Goal: Complete application form

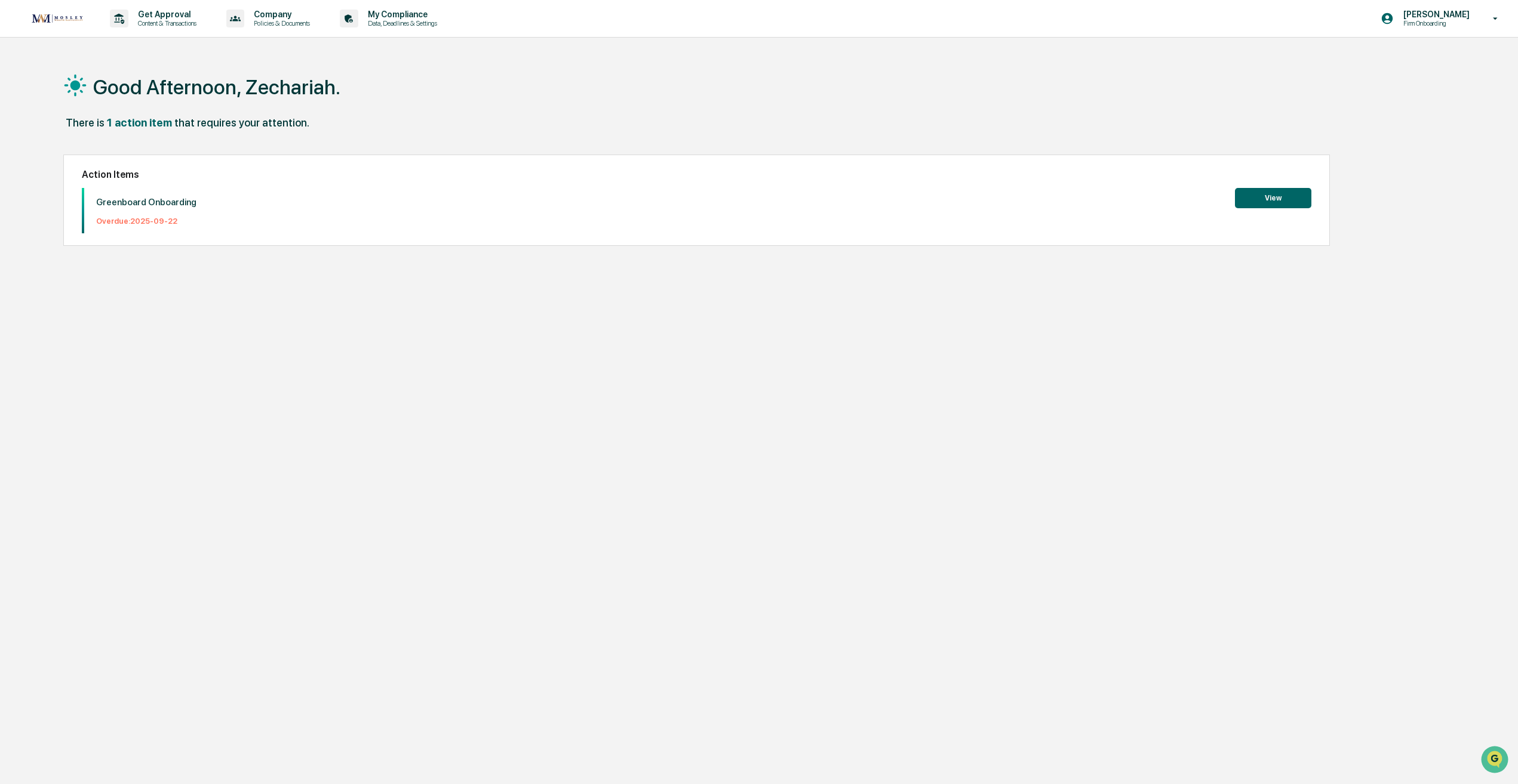
click at [1290, 200] on button "View" at bounding box center [1272, 198] width 77 height 20
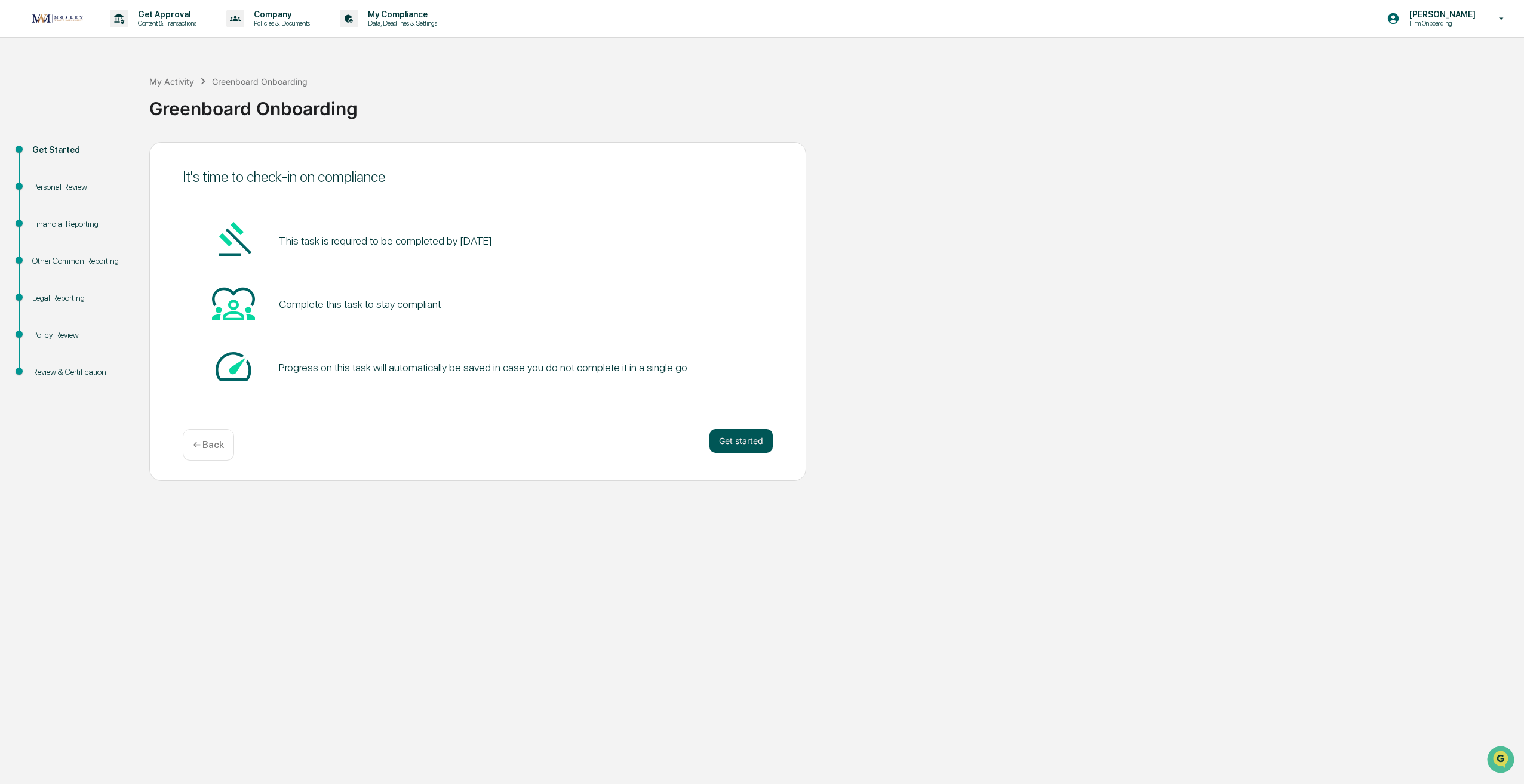
click at [736, 439] on button "Get started" at bounding box center [741, 441] width 63 height 24
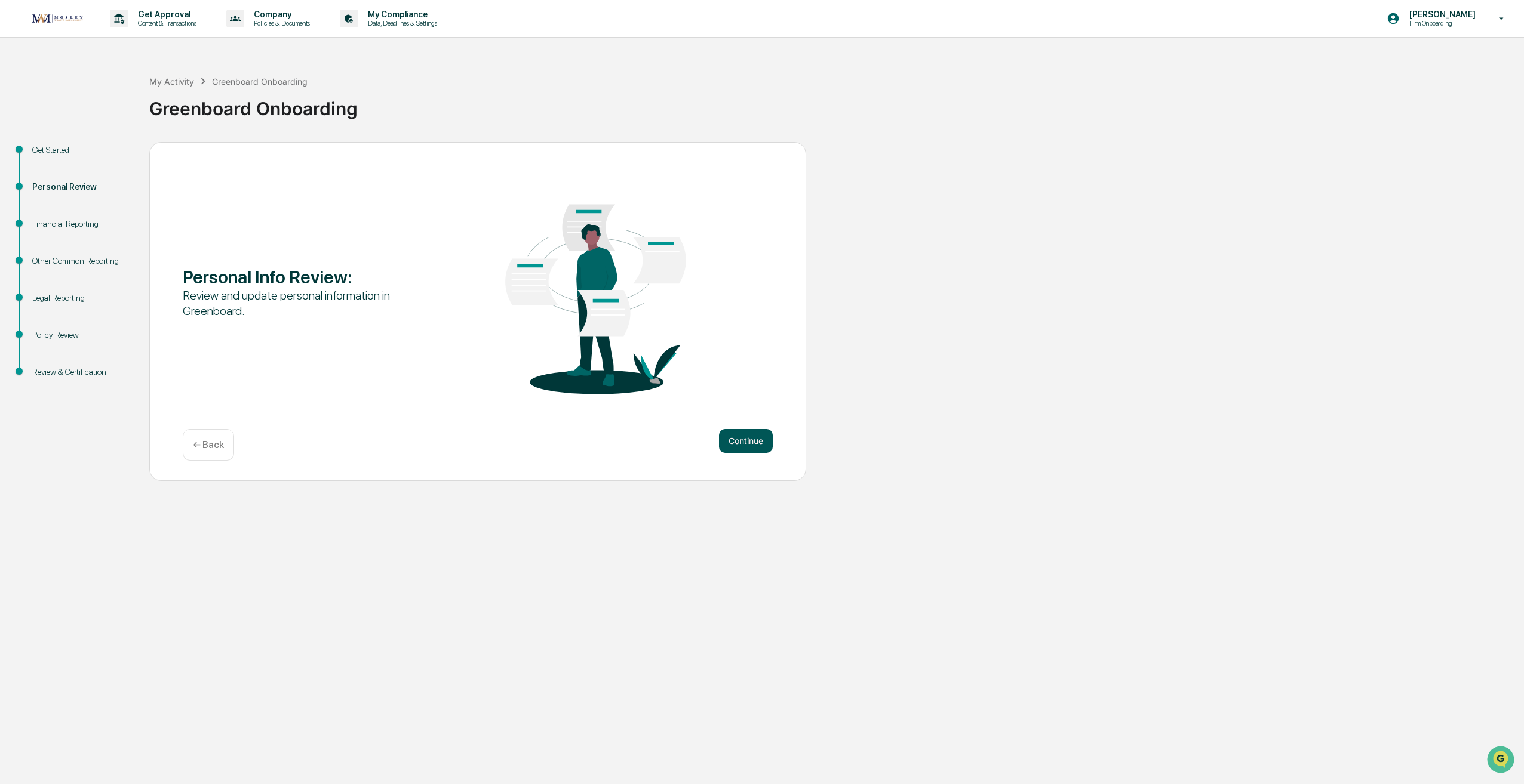
click at [744, 440] on button "Continue" at bounding box center [745, 441] width 53 height 24
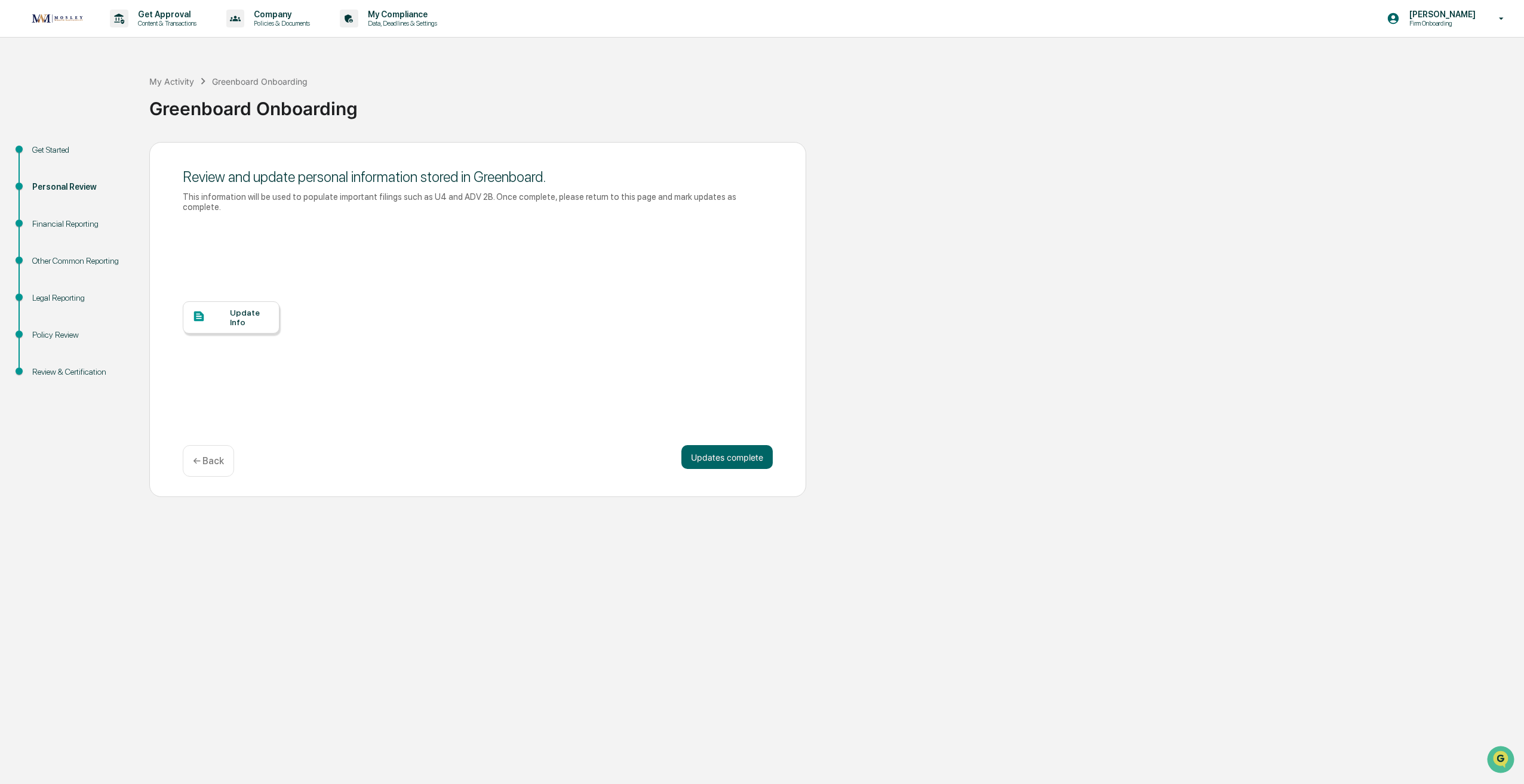
click at [236, 308] on div "Update Info" at bounding box center [250, 318] width 40 height 19
click at [748, 450] on button "Updates complete" at bounding box center [727, 457] width 91 height 24
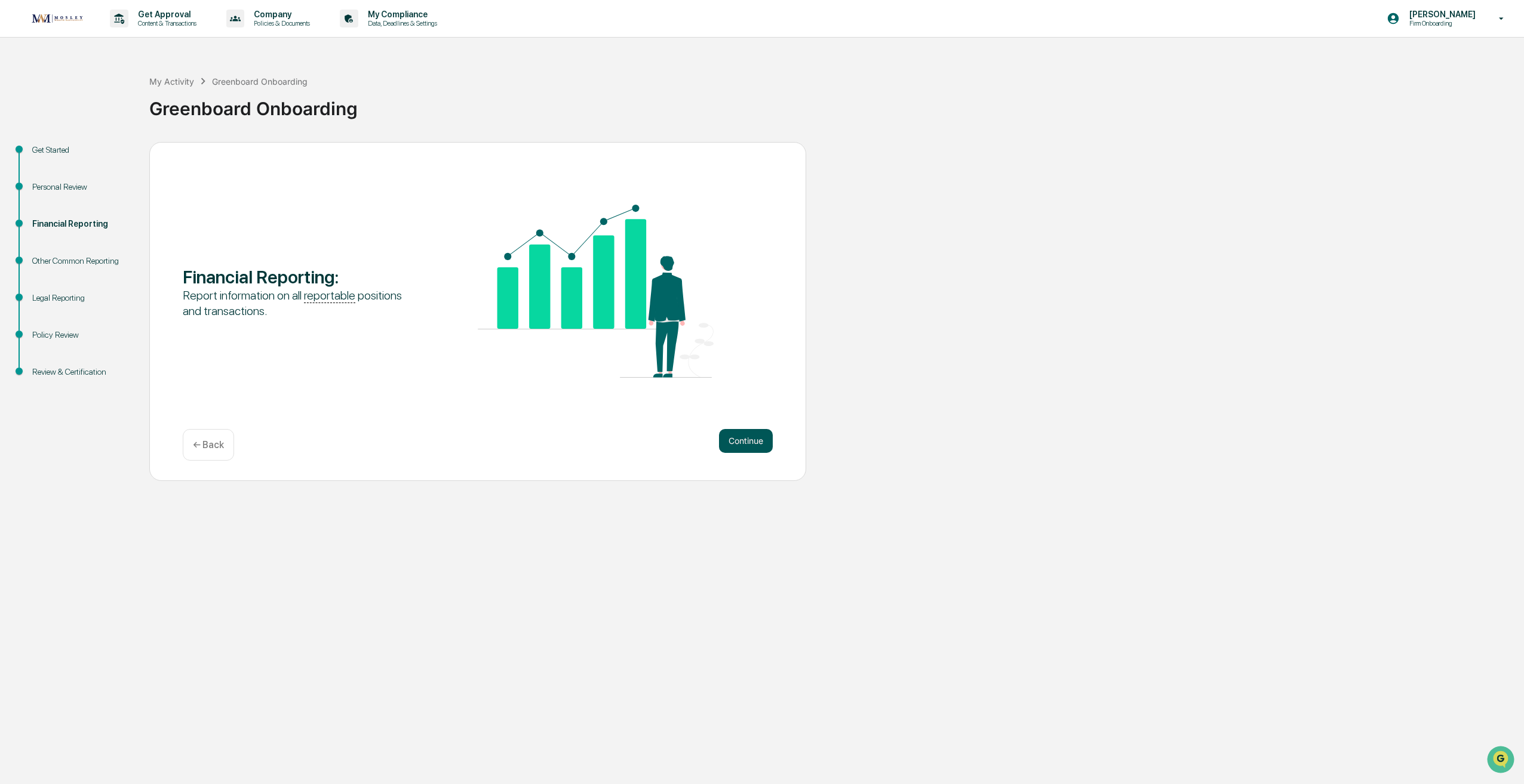
click at [765, 447] on button "Continue" at bounding box center [745, 441] width 53 height 24
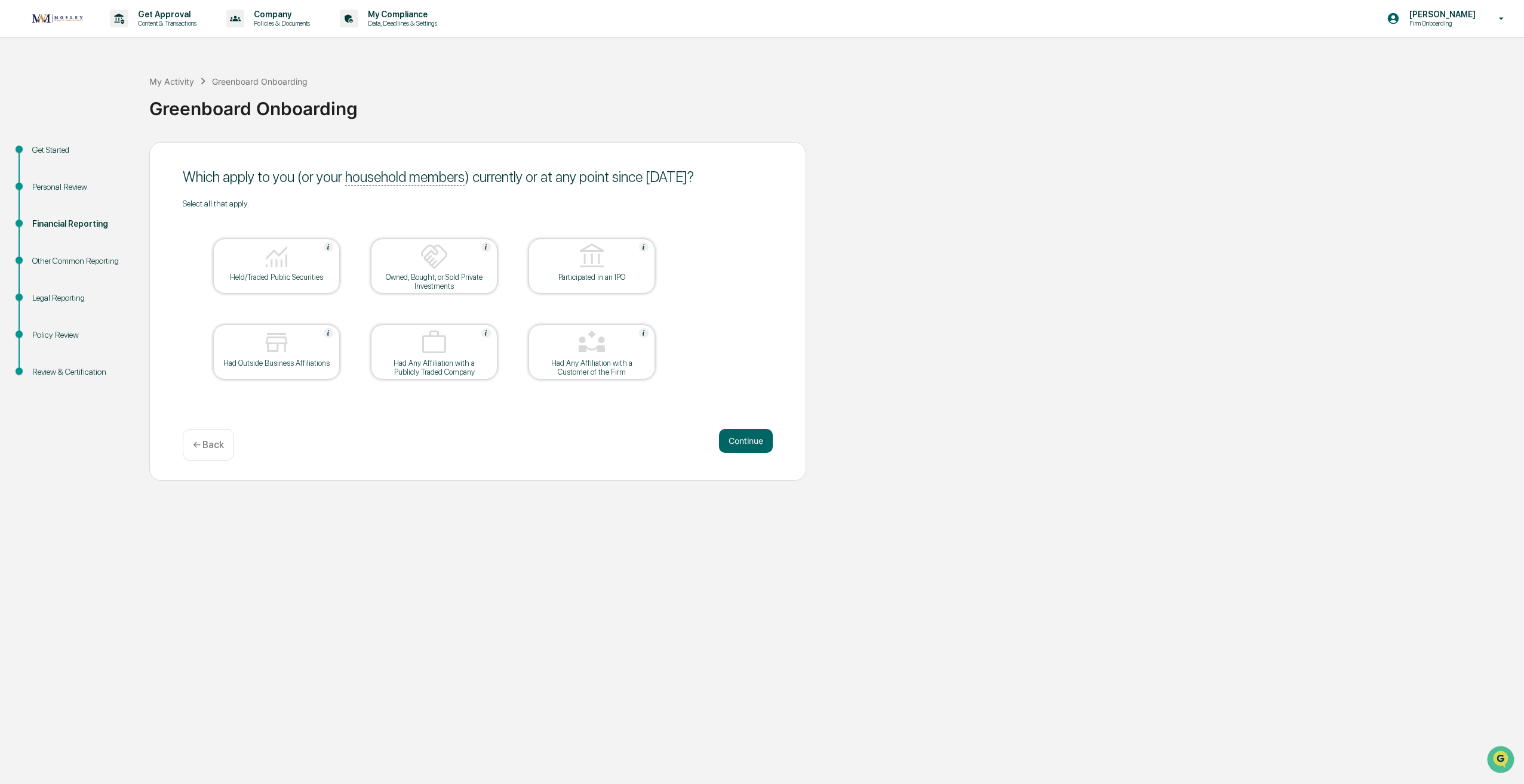
click at [433, 346] on img at bounding box center [433, 342] width 28 height 28
click at [442, 356] on img at bounding box center [433, 342] width 28 height 28
click at [761, 433] on button "Continue" at bounding box center [745, 441] width 53 height 24
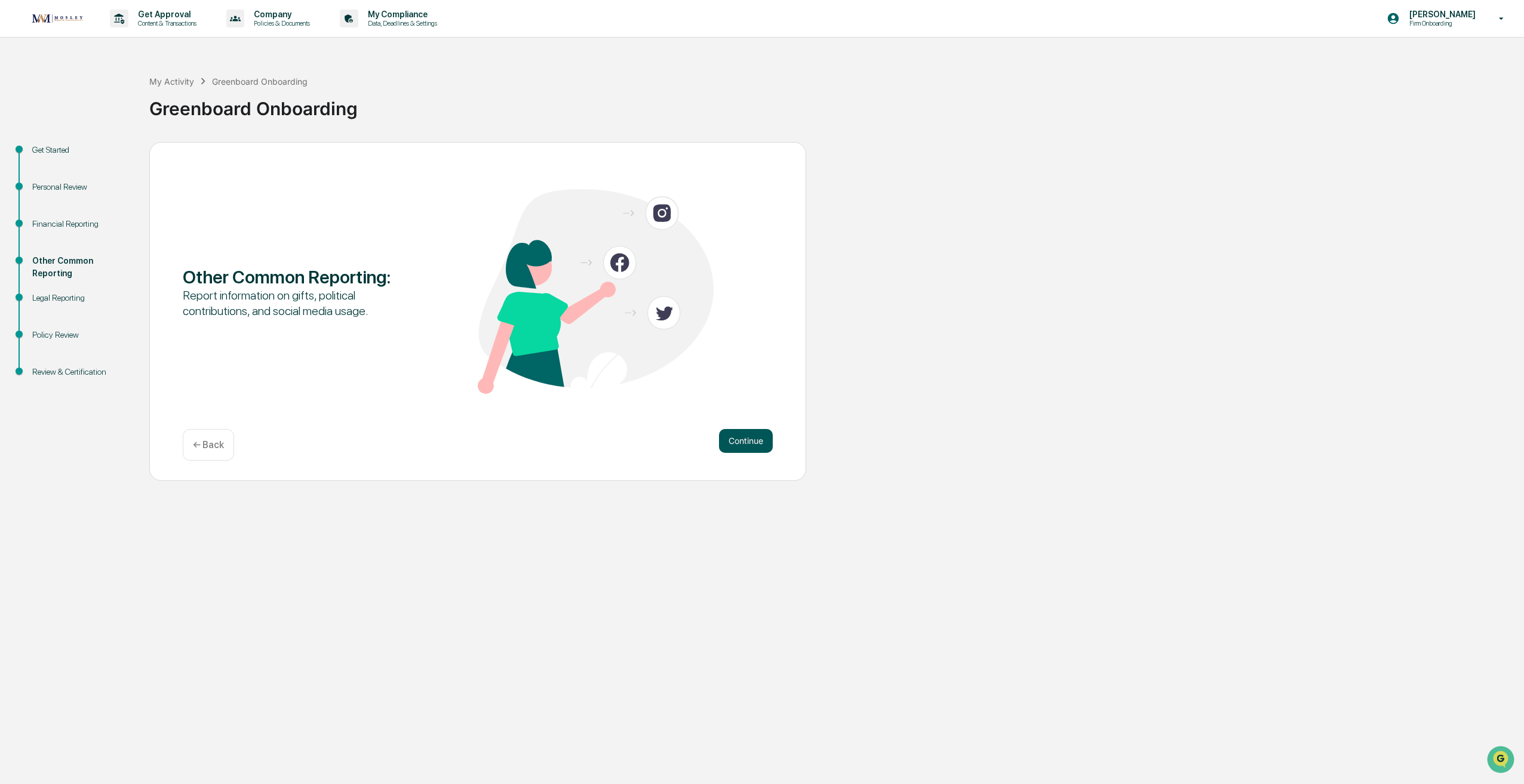
click at [733, 446] on button "Continue" at bounding box center [745, 441] width 53 height 24
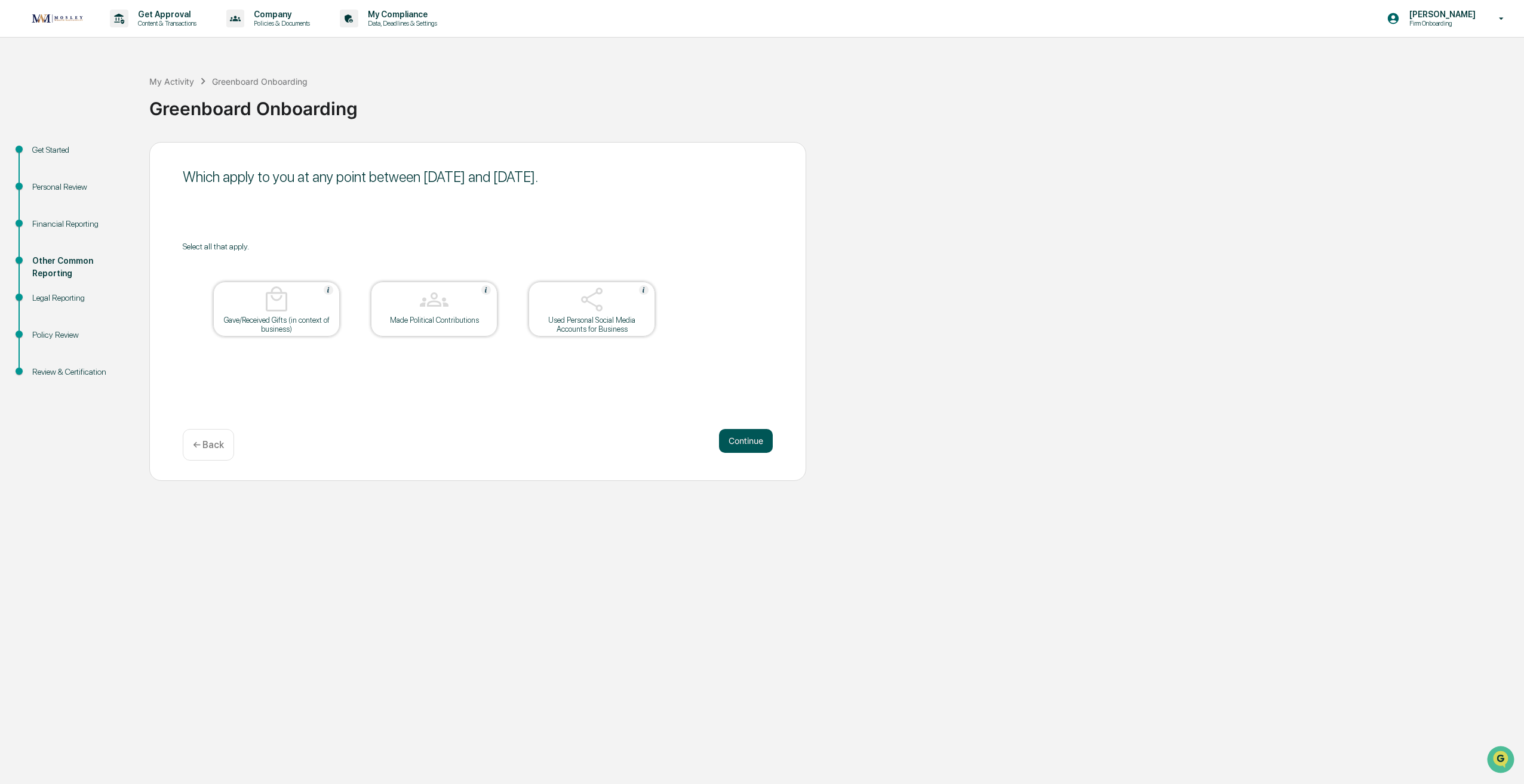
click at [744, 442] on button "Continue" at bounding box center [745, 441] width 53 height 24
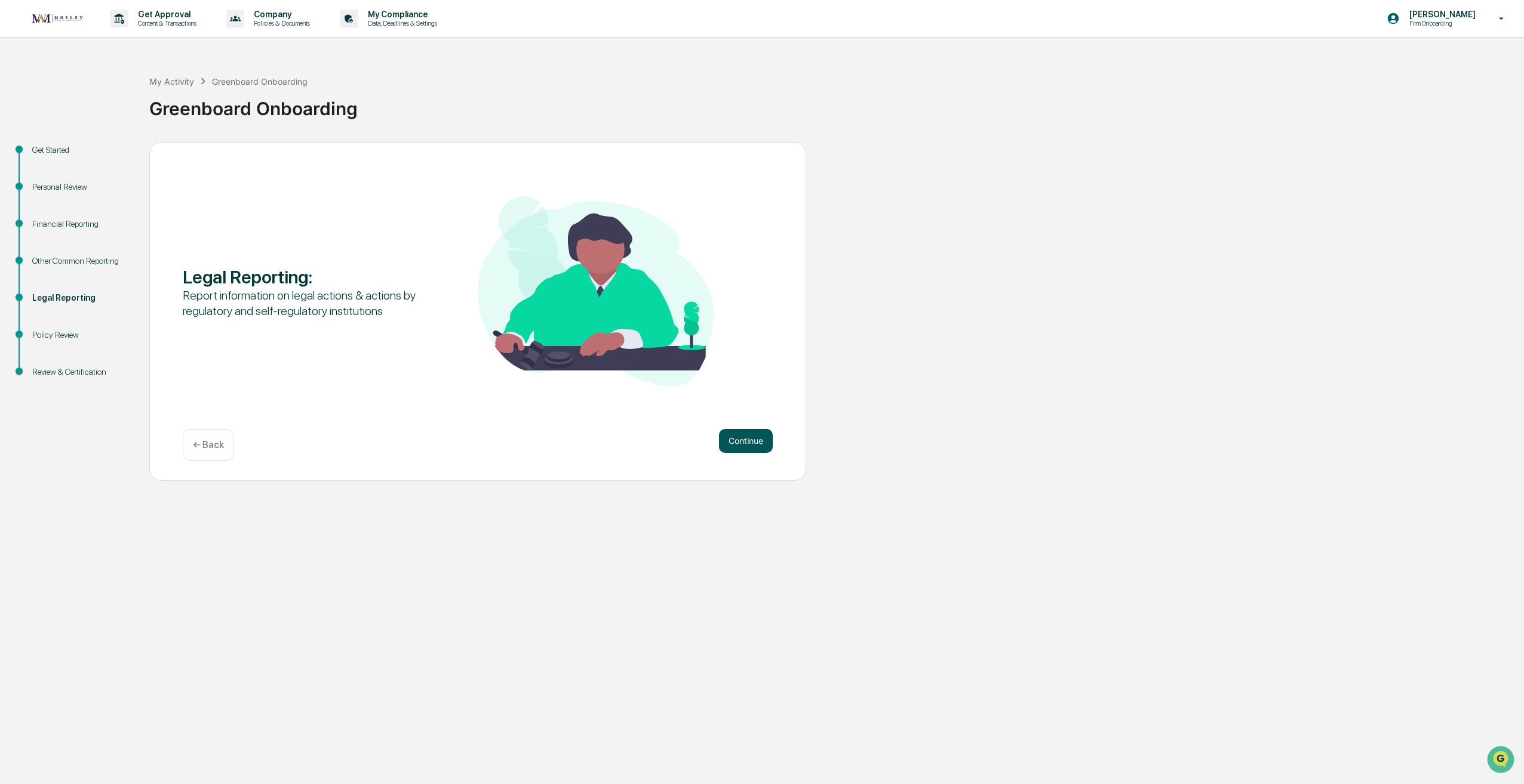
click at [739, 440] on button "Continue" at bounding box center [745, 441] width 53 height 24
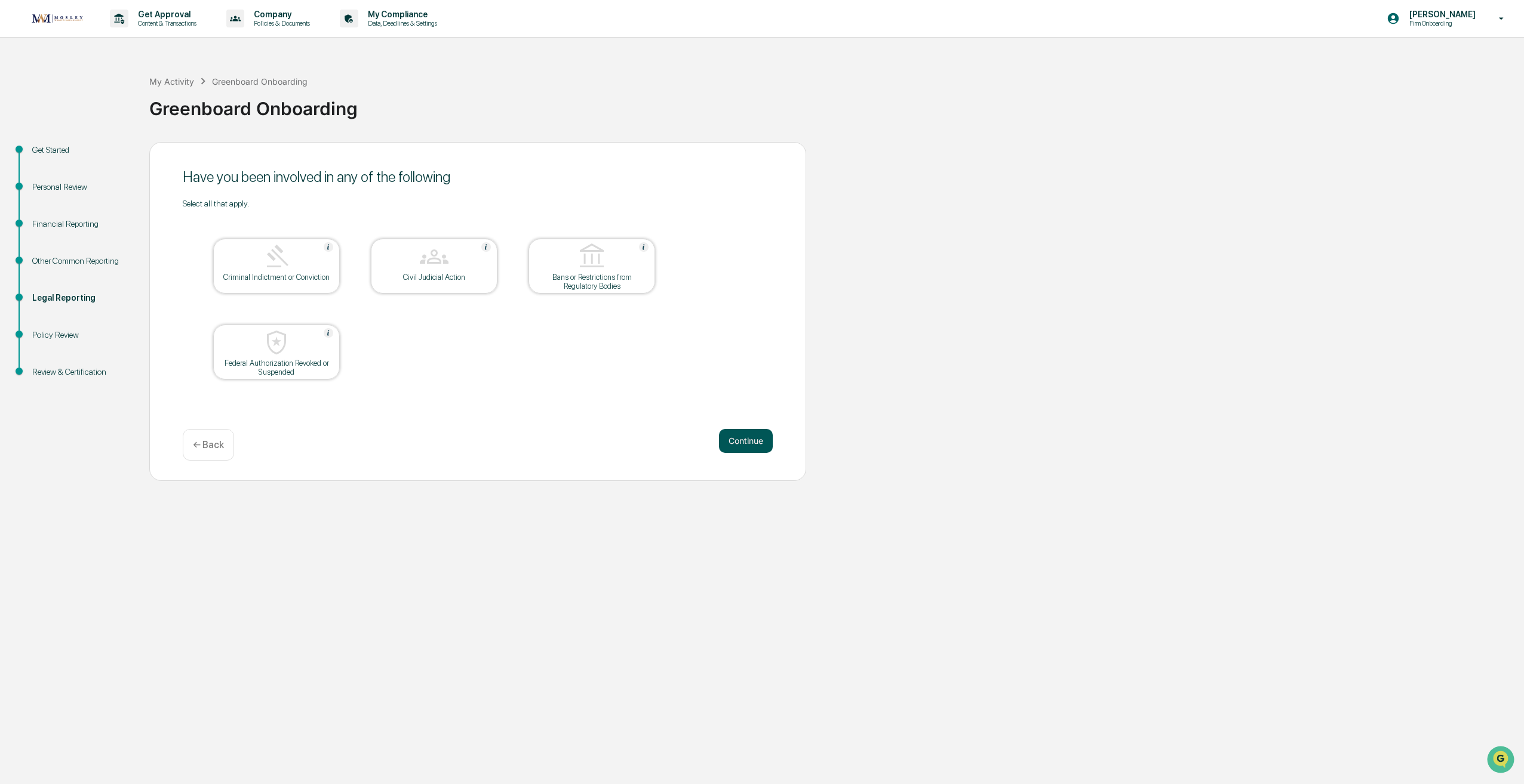
click at [753, 443] on button "Continue" at bounding box center [745, 441] width 53 height 24
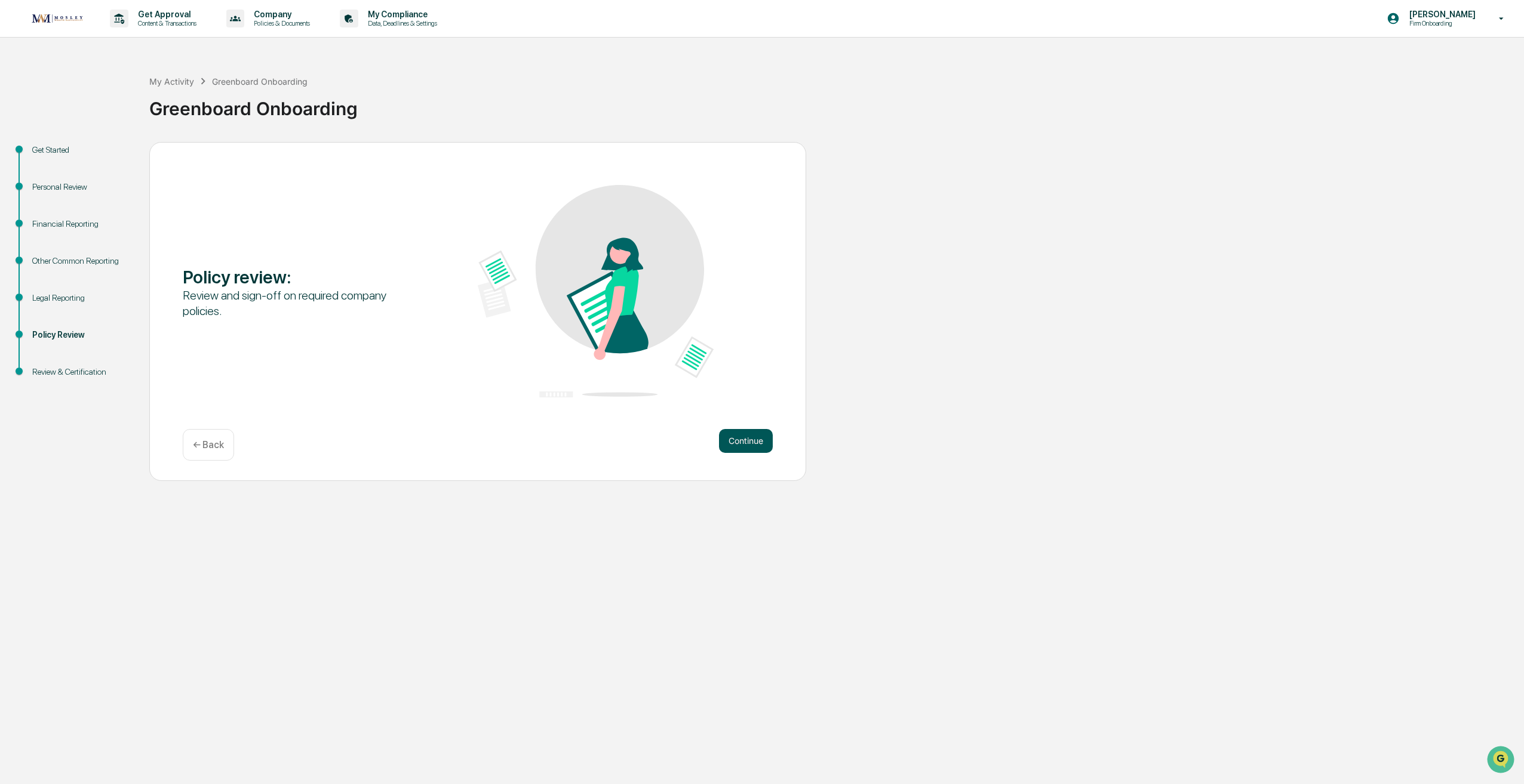
click at [738, 436] on button "Continue" at bounding box center [745, 441] width 53 height 24
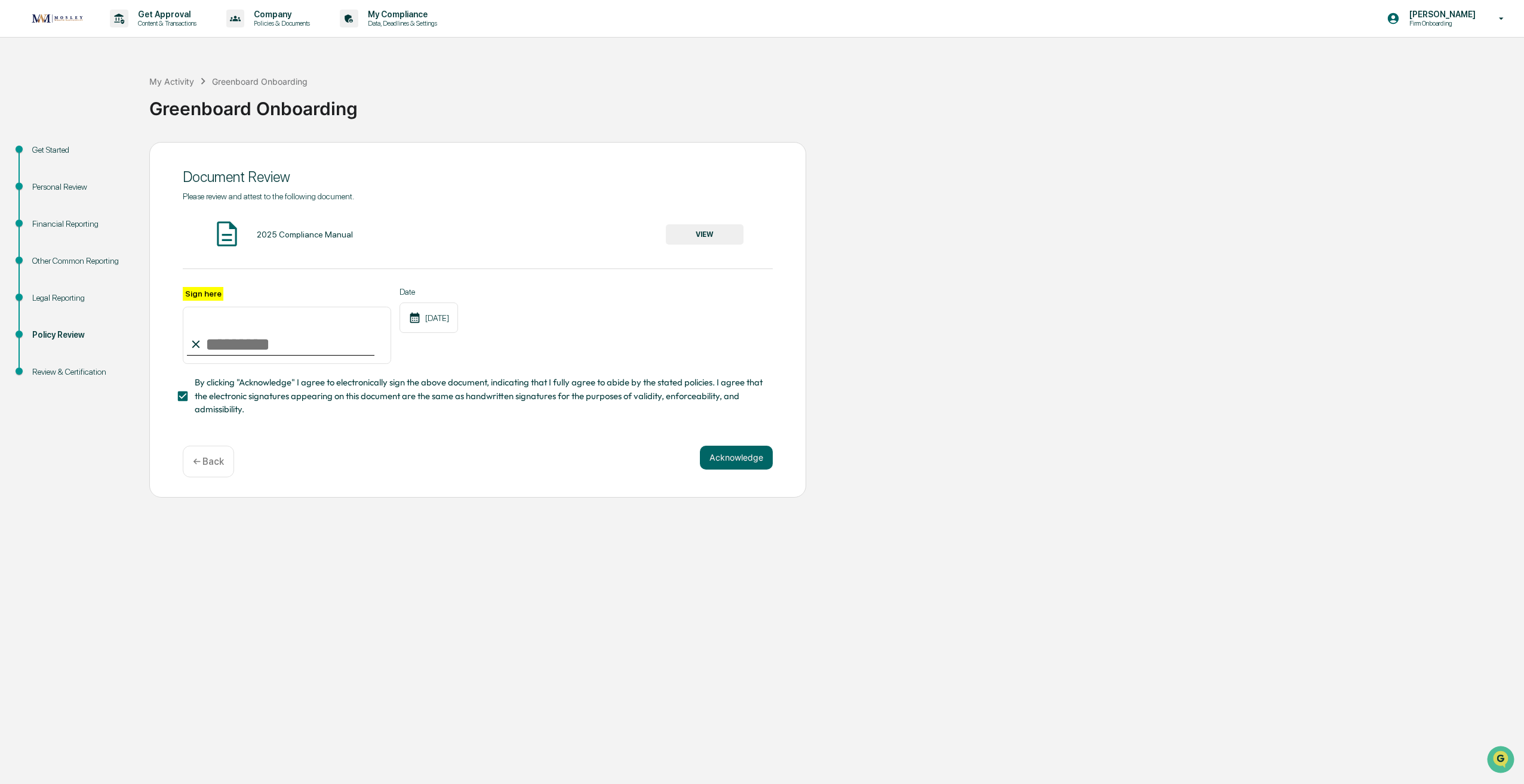
click at [224, 344] on input "Sign here" at bounding box center [287, 335] width 208 height 57
type input "**********"
click at [398, 442] on div "**********" at bounding box center [478, 320] width 657 height 356
click at [699, 236] on button "VIEW" at bounding box center [705, 234] width 78 height 20
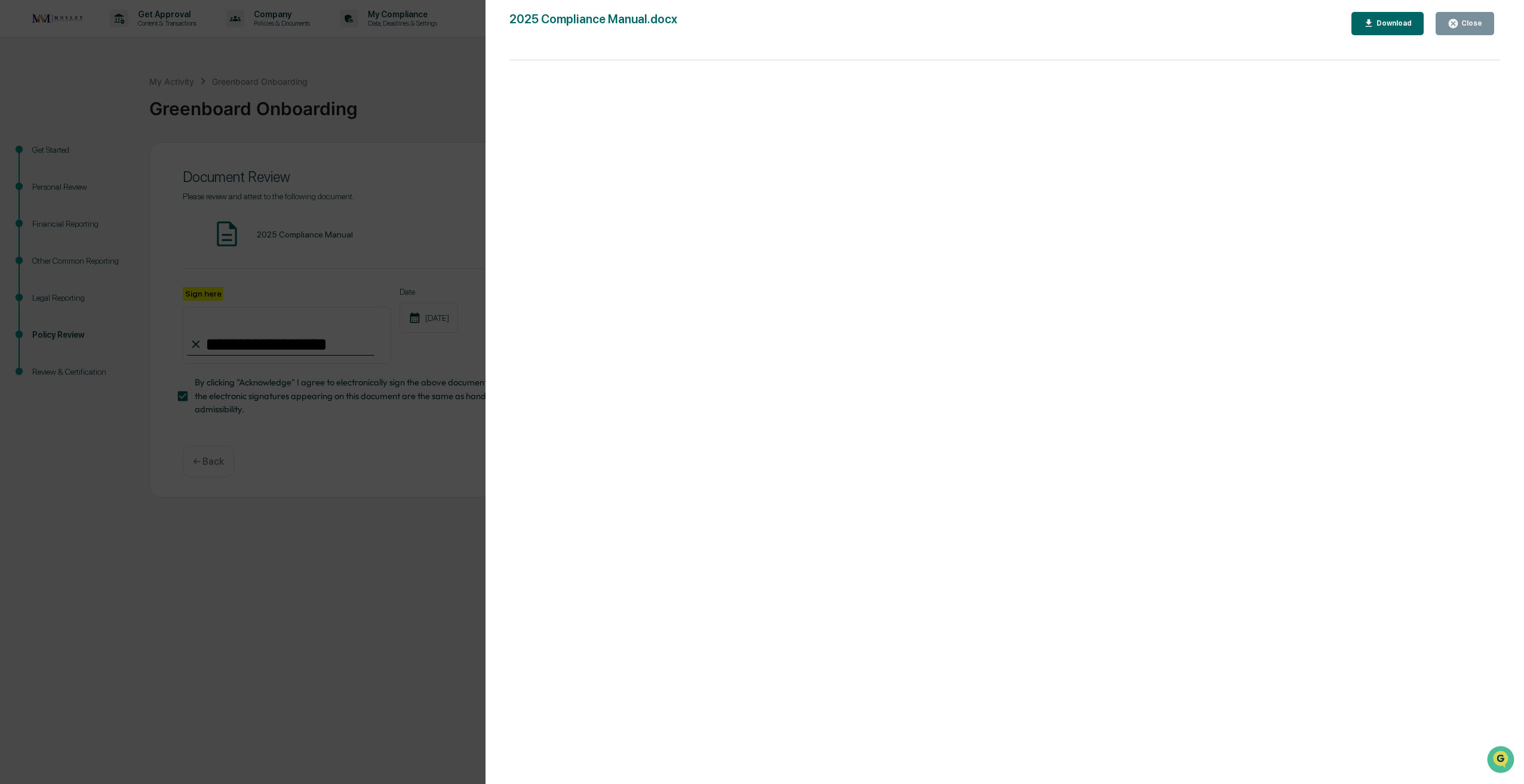
click at [1461, 25] on div "Close" at bounding box center [1471, 23] width 23 height 9
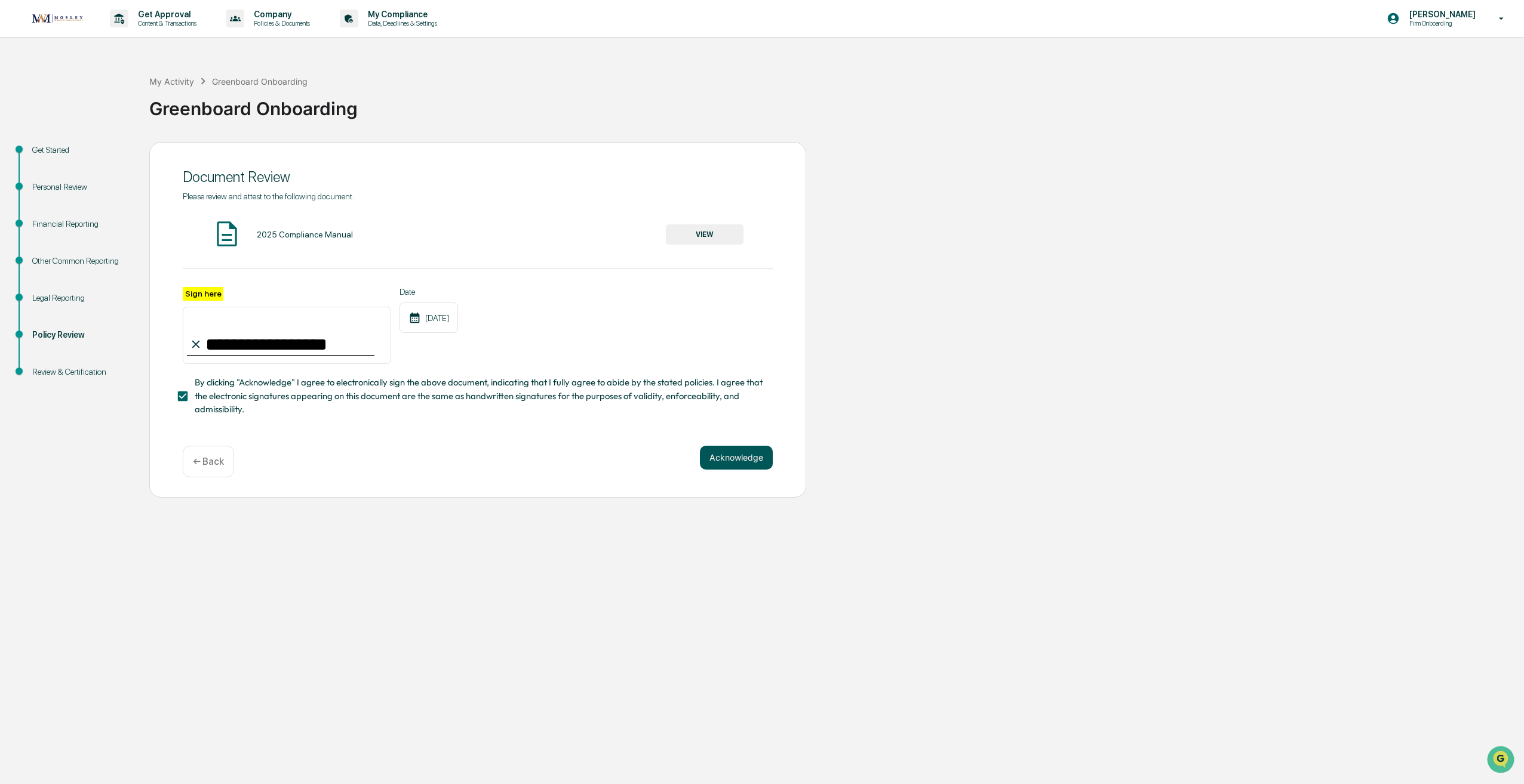
click at [710, 459] on button "Acknowledge" at bounding box center [736, 458] width 73 height 24
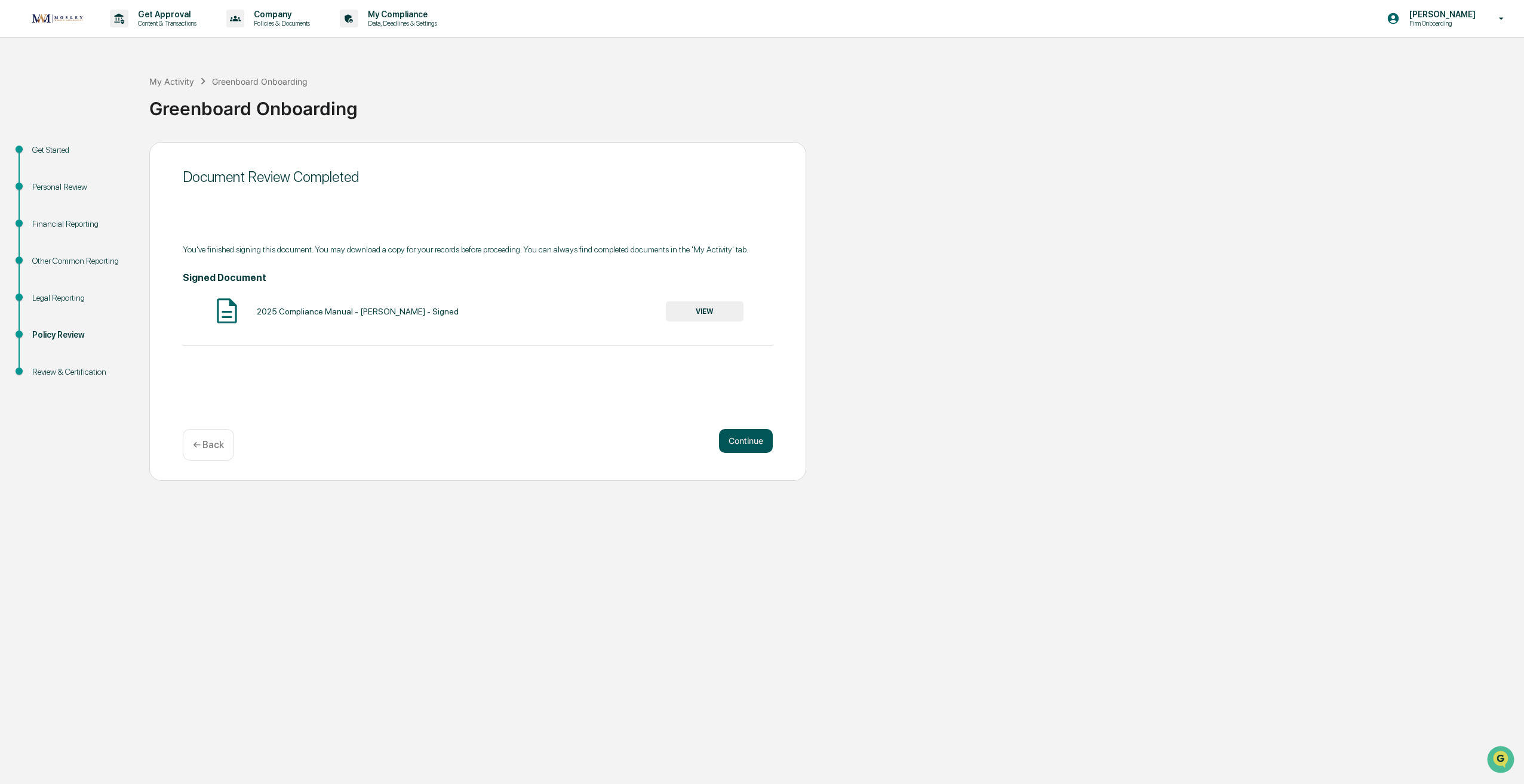
click at [741, 443] on button "Continue" at bounding box center [745, 441] width 53 height 24
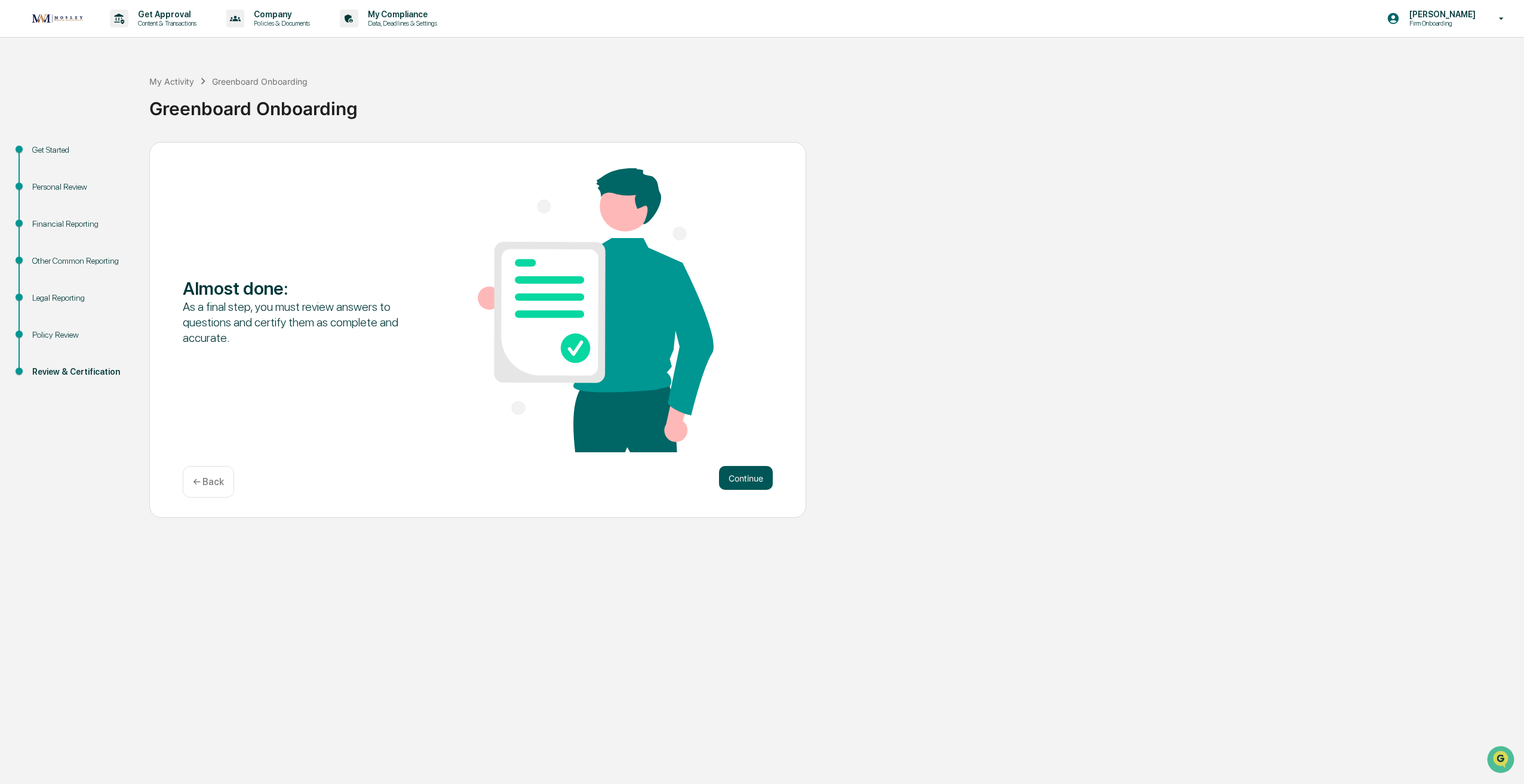
click at [736, 481] on button "Continue" at bounding box center [745, 478] width 53 height 24
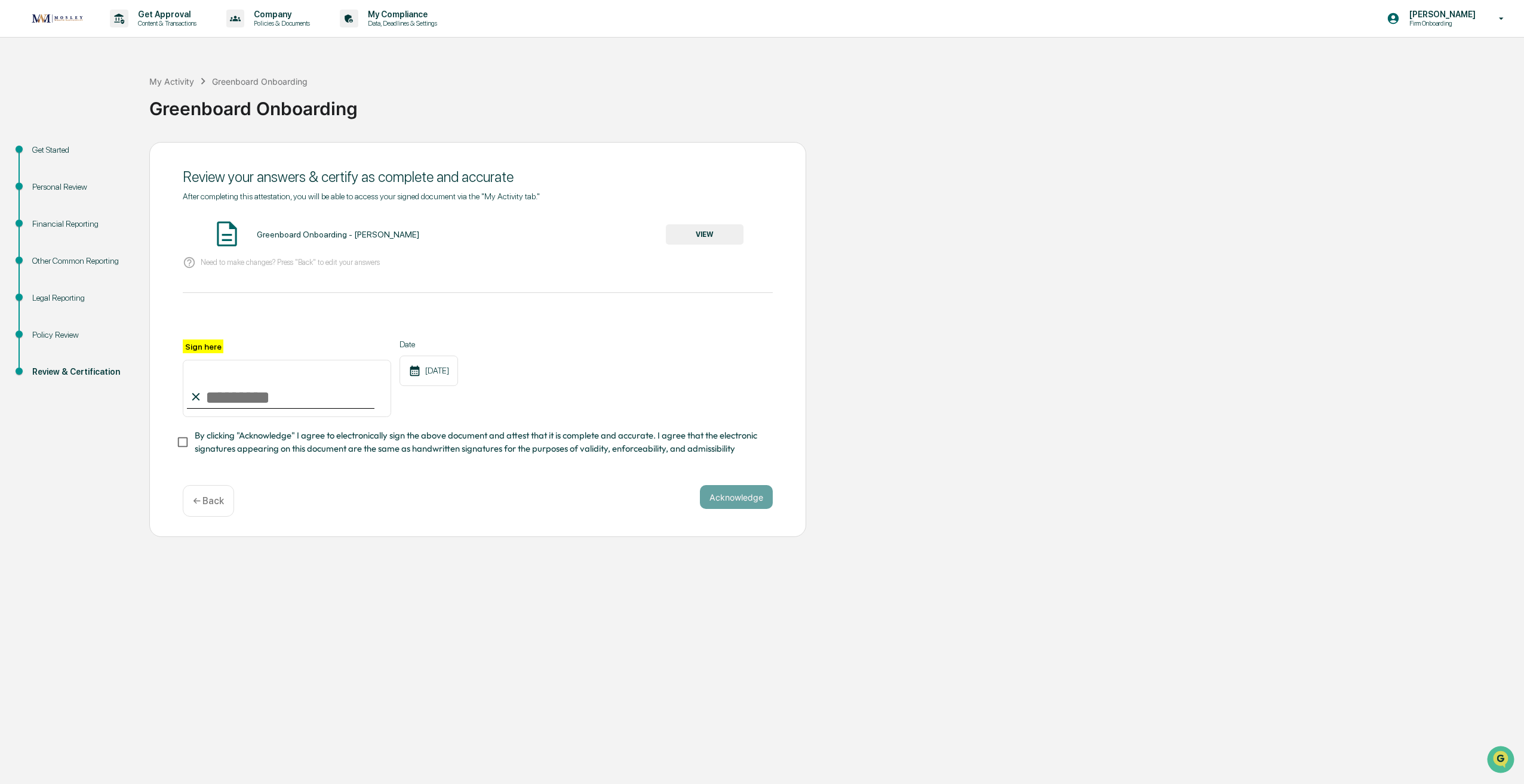
click at [698, 238] on button "VIEW" at bounding box center [705, 234] width 78 height 20
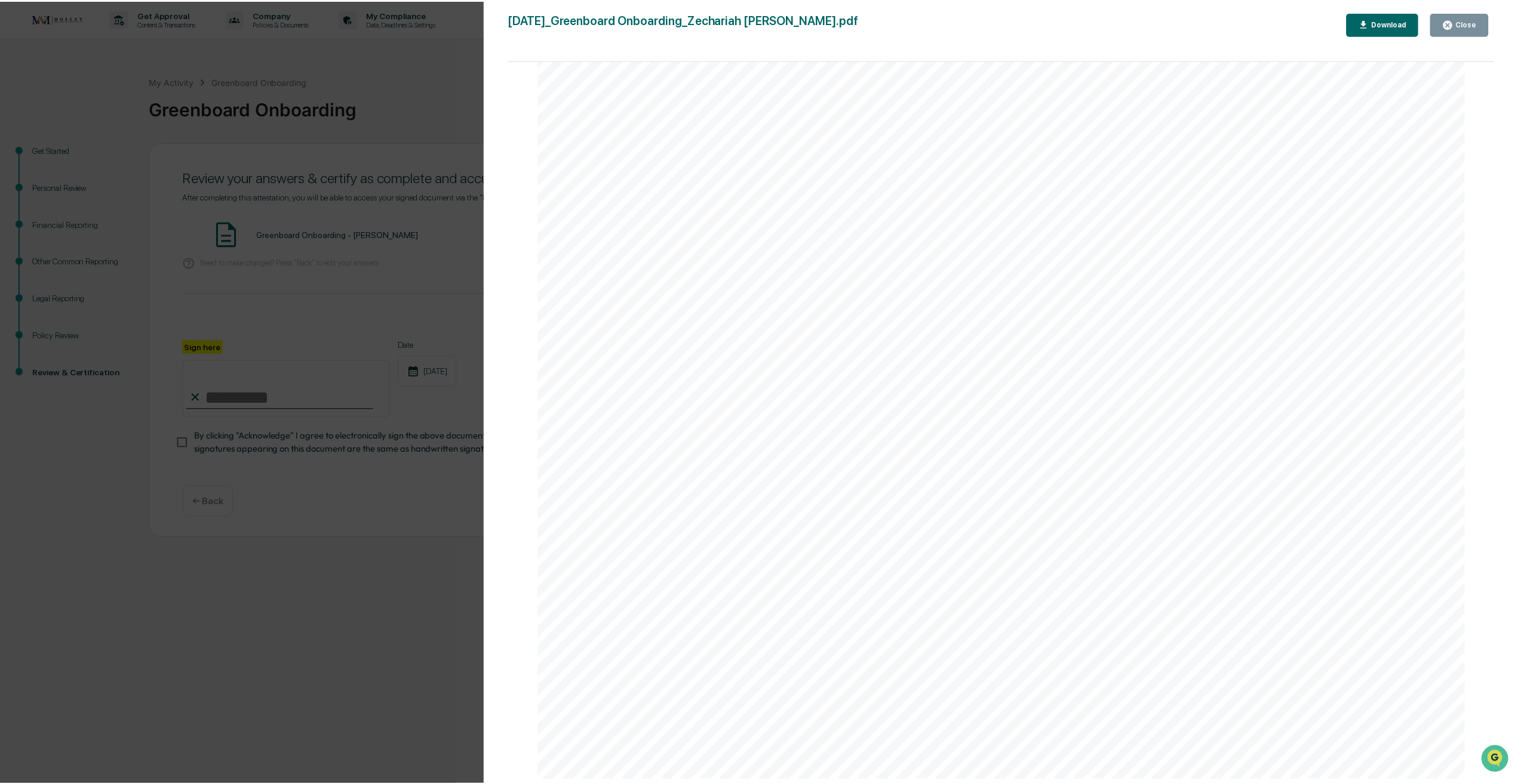
scroll to position [2029, 0]
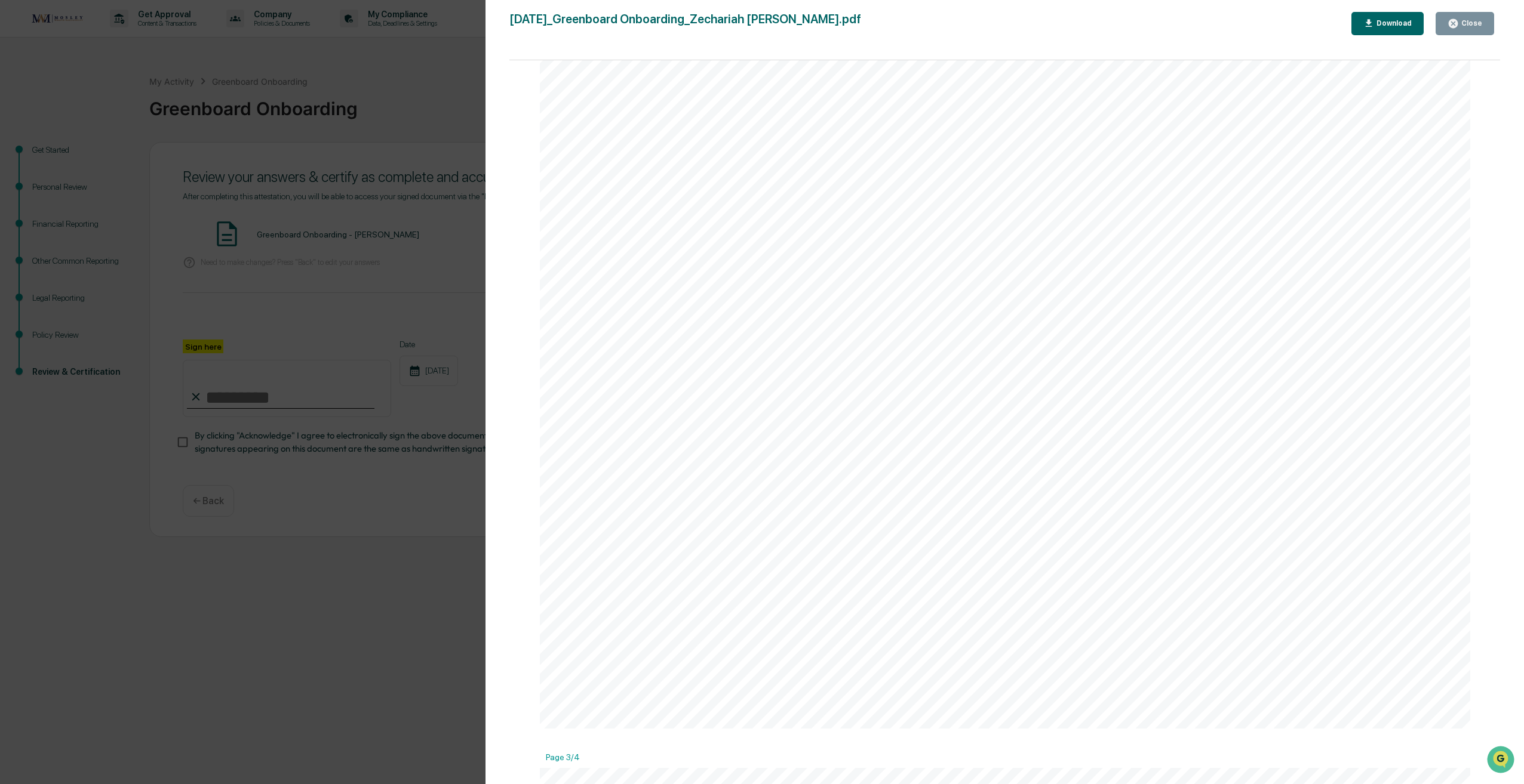
click at [1452, 26] on icon "button" at bounding box center [1452, 23] width 9 height 9
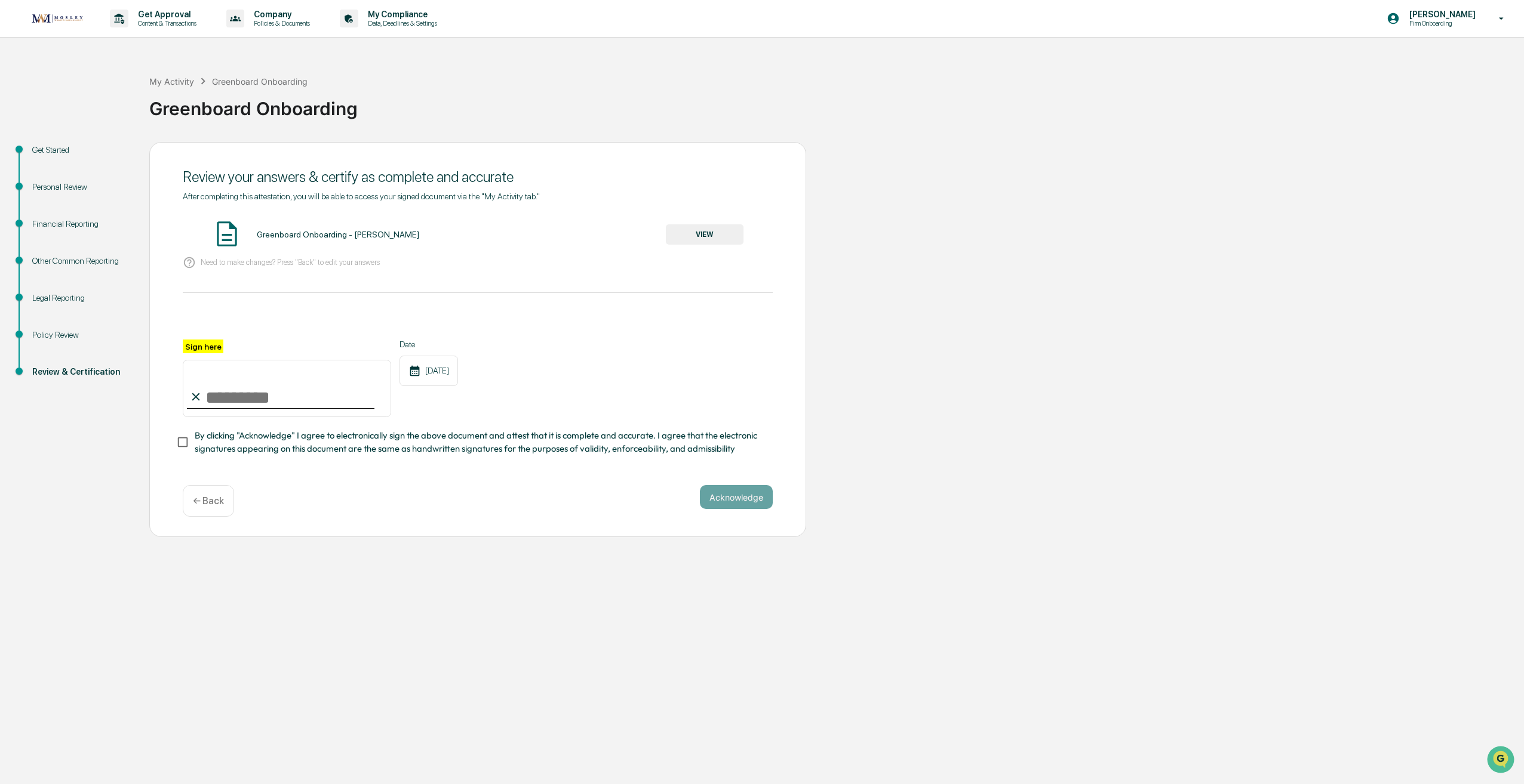
click at [247, 400] on input "Sign here" at bounding box center [287, 388] width 208 height 57
type input "**********"
click at [730, 504] on button "Acknowledge" at bounding box center [736, 496] width 73 height 24
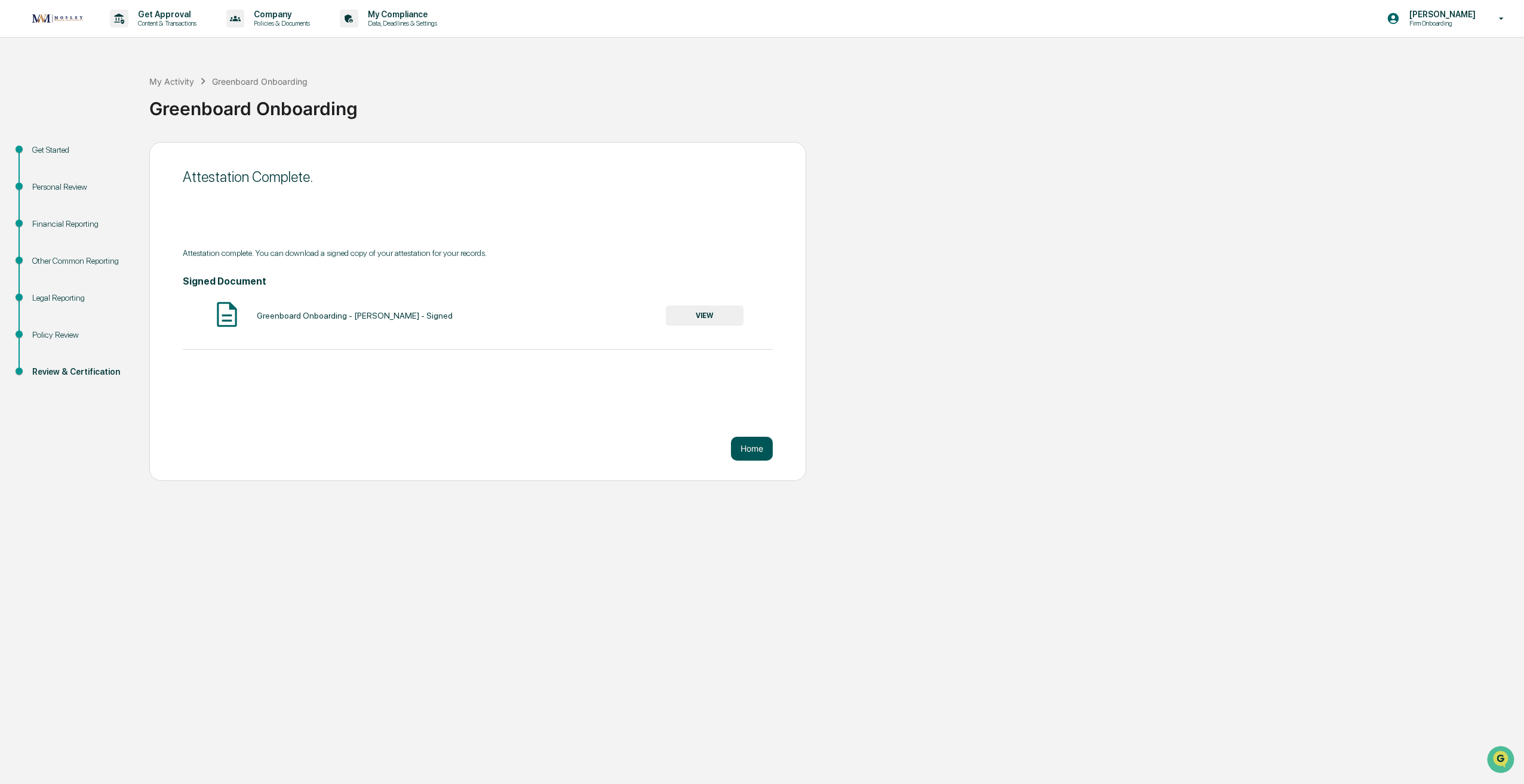
click at [751, 446] on button "Home" at bounding box center [751, 449] width 42 height 24
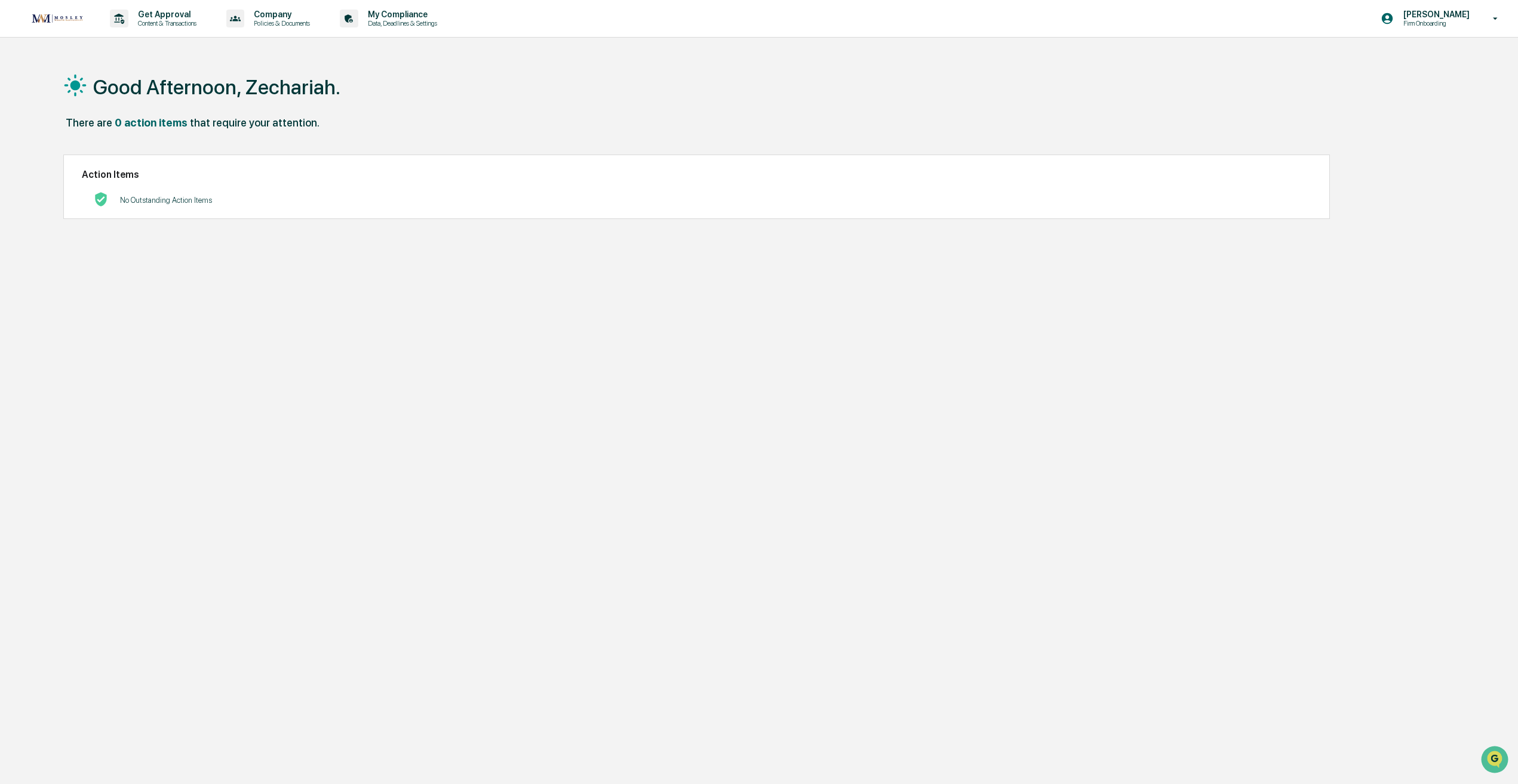
click at [67, 11] on img at bounding box center [56, 18] width 57 height 16
